Goal: Find specific page/section: Find specific page/section

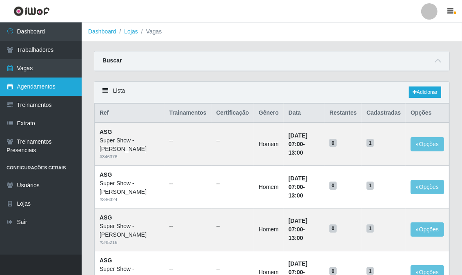
click at [54, 89] on link "Agendamentos" at bounding box center [41, 87] width 82 height 18
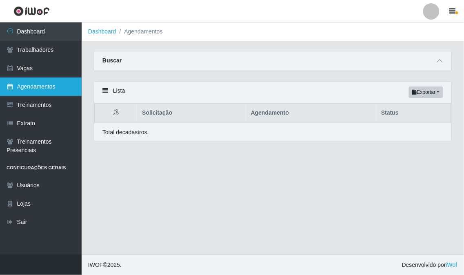
click at [51, 84] on link "Agendamentos" at bounding box center [41, 87] width 82 height 18
click at [50, 87] on link "Agendamentos" at bounding box center [41, 87] width 82 height 18
click at [51, 87] on link "Agendamentos" at bounding box center [41, 87] width 82 height 18
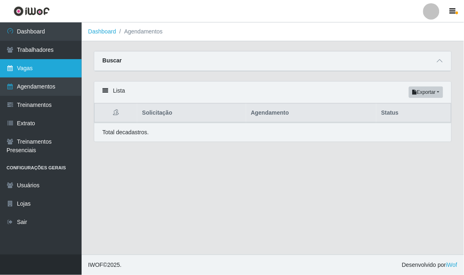
click at [68, 70] on link "Vagas" at bounding box center [41, 68] width 82 height 18
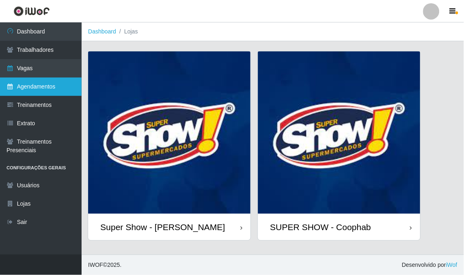
click at [67, 81] on link "Agendamentos" at bounding box center [41, 87] width 82 height 18
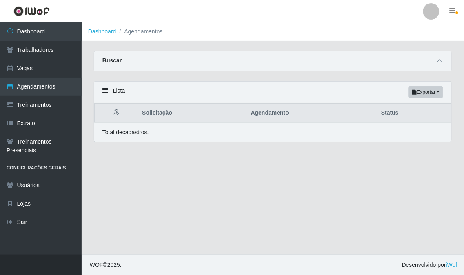
click at [104, 91] on icon at bounding box center [105, 91] width 6 height 6
click at [134, 138] on div "Total de cadastros." at bounding box center [272, 132] width 357 height 19
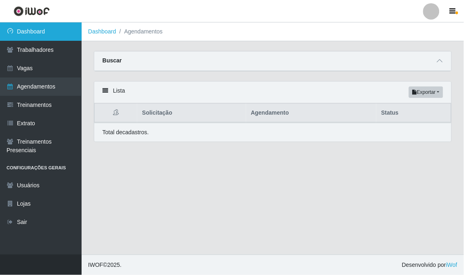
click at [47, 30] on link "Dashboard" at bounding box center [41, 31] width 82 height 18
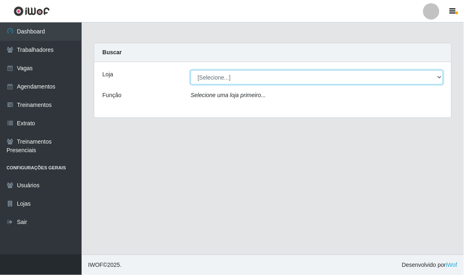
click at [244, 78] on select "[Selecione...] Super Show - [PERSON_NAME] SUPER SHOW - Coophab" at bounding box center [317, 77] width 253 height 14
select select "120"
click at [191, 70] on select "[Selecione...] Super Show - [PERSON_NAME] SUPER SHOW - Coophab" at bounding box center [317, 77] width 253 height 14
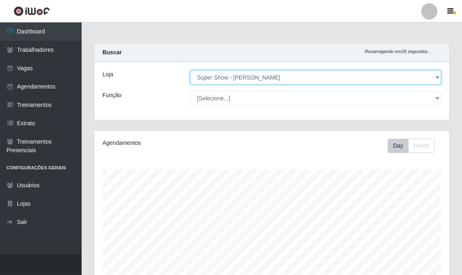
scroll to position [121, 0]
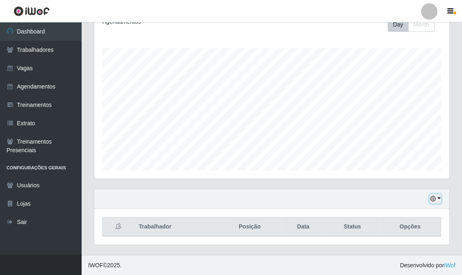
click at [438, 198] on button "button" at bounding box center [435, 198] width 11 height 9
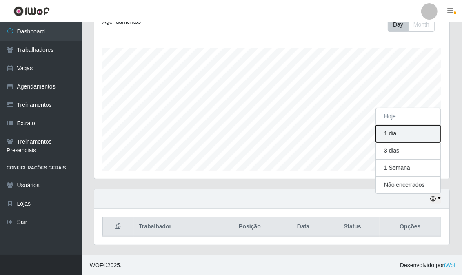
click at [399, 131] on button "1 dia" at bounding box center [408, 133] width 64 height 17
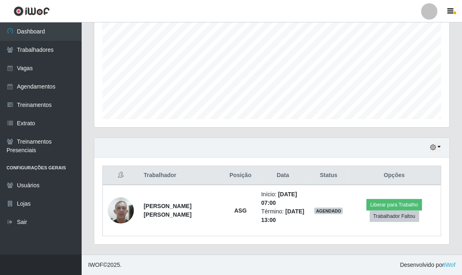
scroll to position [0, 0]
